Goal: Check status: Check status

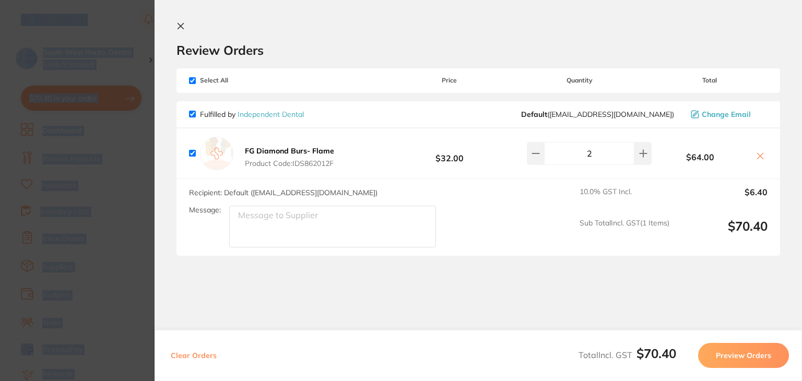
click at [182, 23] on icon at bounding box center [180, 26] width 8 height 8
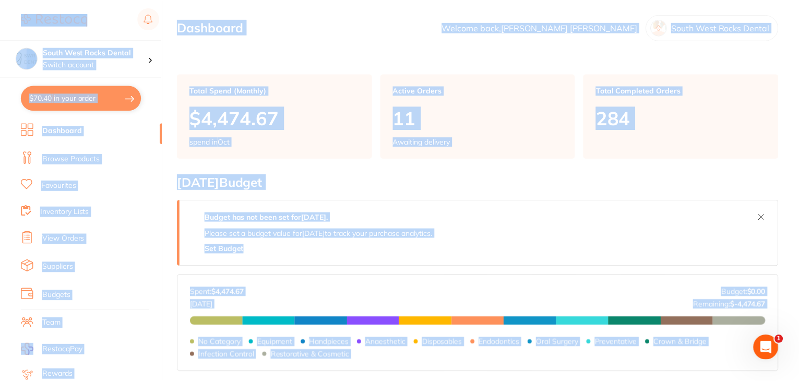
scroll to position [383, 0]
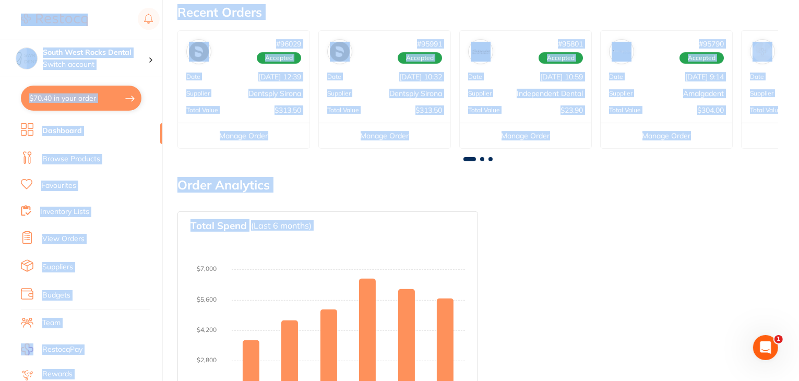
click at [162, 111] on section "South West Rocks Dental Switch account South West Rocks Dental $70.40 in your o…" at bounding box center [81, 190] width 163 height 381
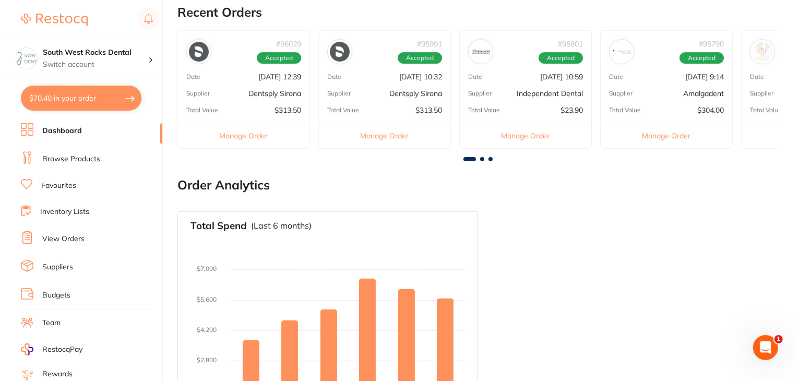
click at [69, 238] on link "View Orders" at bounding box center [63, 239] width 42 height 10
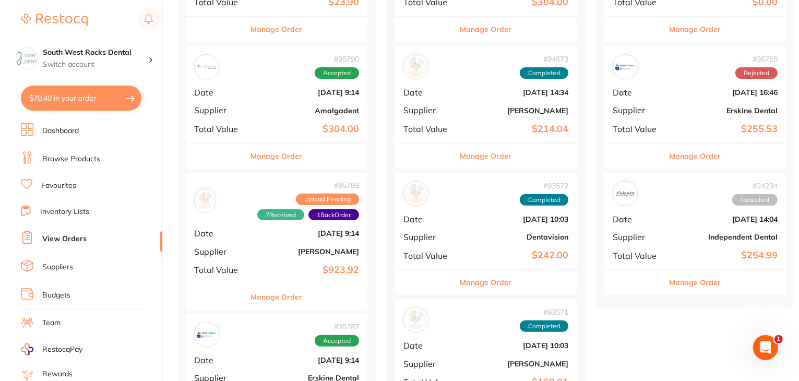
scroll to position [400, 0]
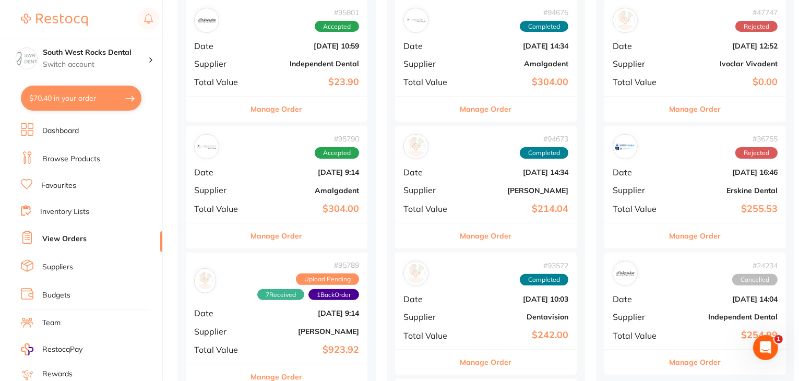
click at [351, 184] on div "# 95790 Accepted Date [DATE] 9:14 Supplier Amalgadent Total Value $304.00" at bounding box center [277, 174] width 182 height 97
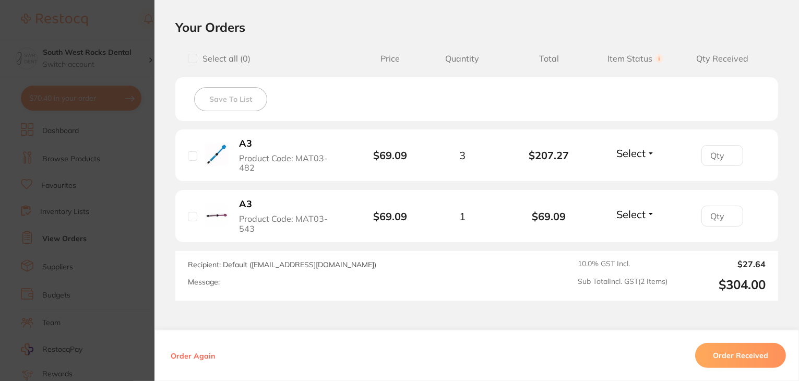
scroll to position [369, 0]
click at [652, 148] on button "Select" at bounding box center [635, 151] width 45 height 13
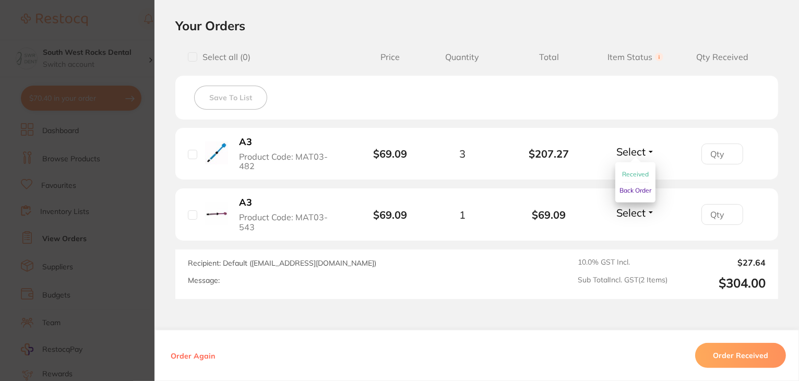
click at [643, 171] on span "Received" at bounding box center [635, 174] width 27 height 8
click at [653, 206] on button "Select" at bounding box center [635, 212] width 45 height 13
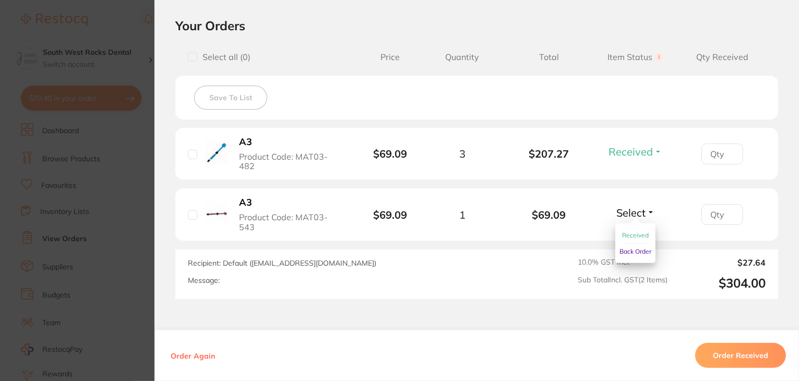
click at [637, 231] on span "Received" at bounding box center [635, 235] width 27 height 8
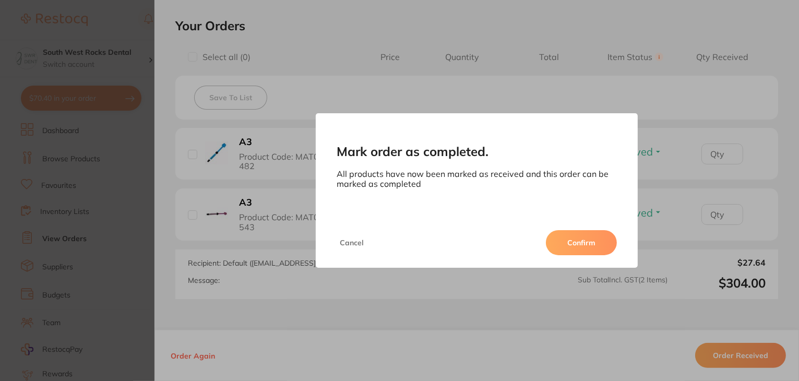
click at [590, 241] on button "Confirm" at bounding box center [581, 242] width 71 height 25
